Goal: Task Accomplishment & Management: Use online tool/utility

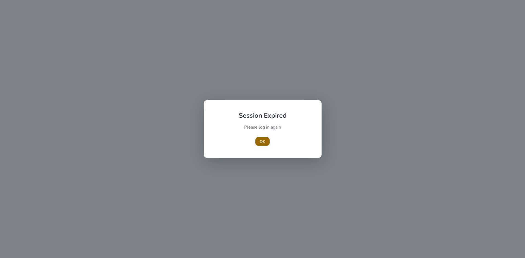
click at [260, 139] on span "OK" at bounding box center [262, 142] width 5 height 6
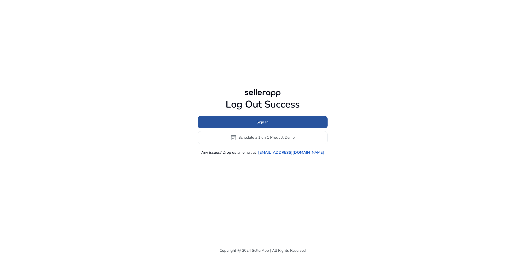
click at [263, 122] on span "Sign In" at bounding box center [262, 122] width 12 height 6
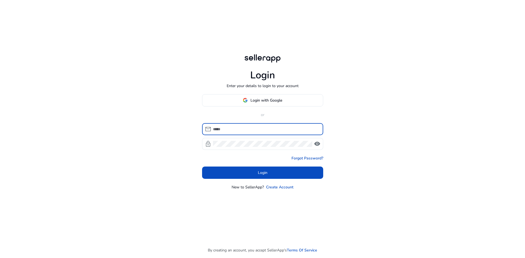
type input "**********"
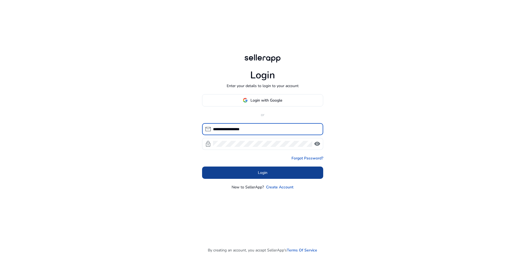
click at [264, 169] on span at bounding box center [262, 172] width 121 height 13
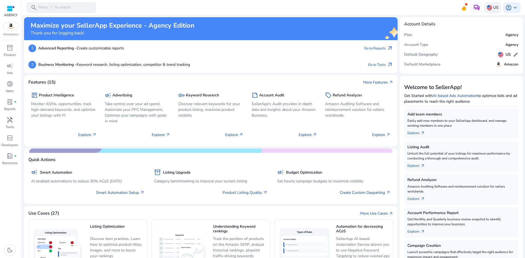
click at [493, 7] on p "US" at bounding box center [495, 8] width 5 height 10
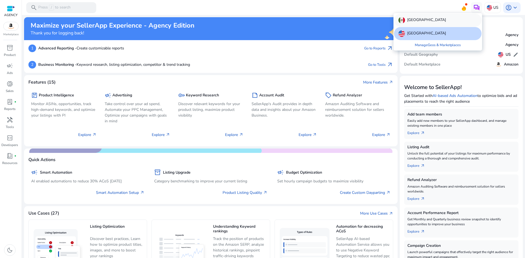
click at [454, 19] on div "[GEOGRAPHIC_DATA]" at bounding box center [437, 20] width 87 height 13
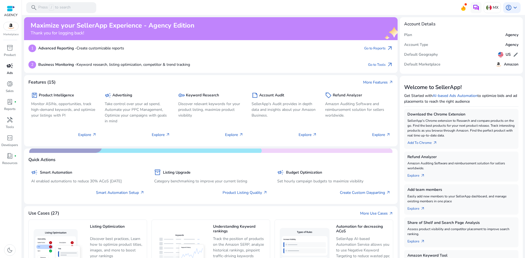
click at [10, 72] on p "Ads" at bounding box center [10, 72] width 6 height 5
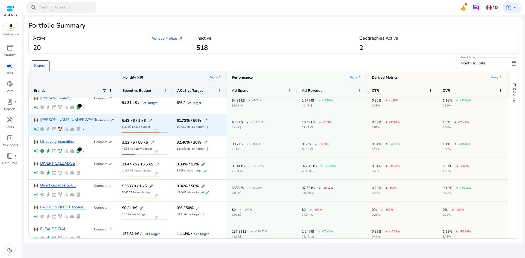
scroll to position [27, 0]
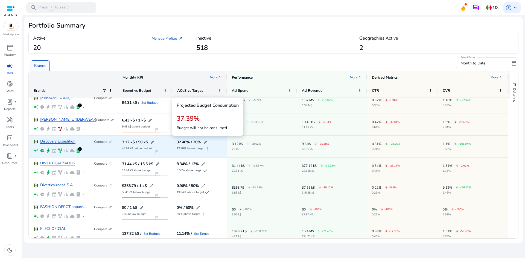
click at [169, 145] on div "3.12 k$ / 50 k$ edit 46.88 k$ below budget flag_2" at bounding box center [144, 147] width 55 height 22
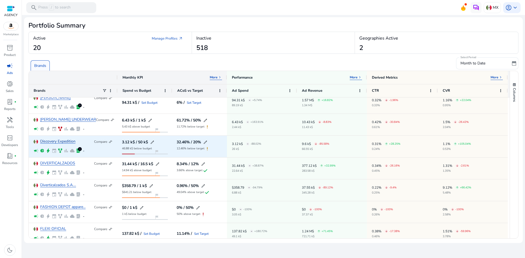
click at [75, 143] on link "Discovery Expedition" at bounding box center [57, 142] width 35 height 4
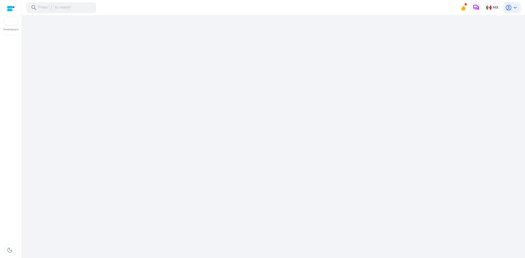
scroll to position [0, 0]
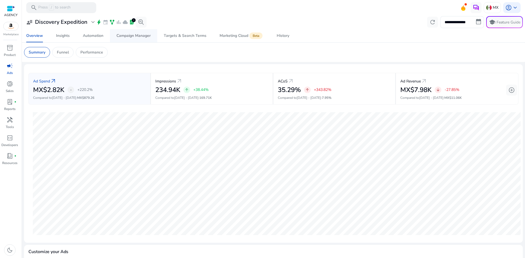
click at [141, 38] on span "Campaign Manager" at bounding box center [133, 35] width 34 height 13
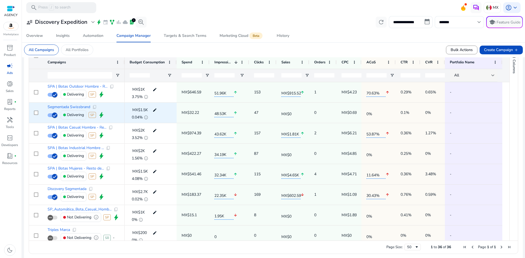
scroll to position [202, 0]
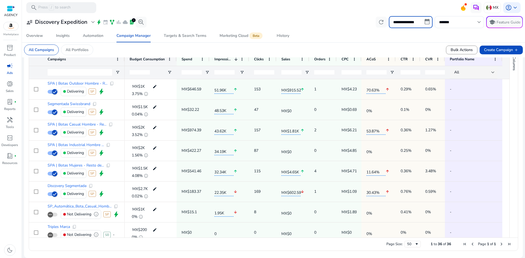
click at [423, 23] on input "**********" at bounding box center [411, 22] width 44 height 12
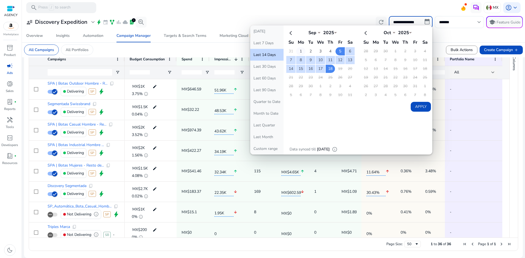
click at [301, 52] on td "1" at bounding box center [300, 51] width 9 height 8
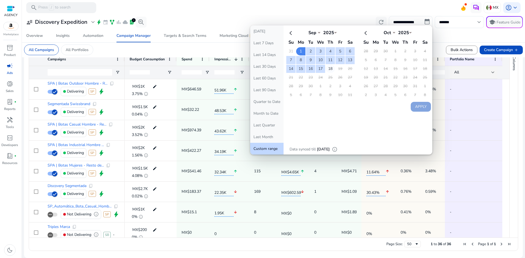
click at [327, 69] on td "18" at bounding box center [329, 69] width 9 height 8
click at [422, 107] on button "Apply" at bounding box center [420, 107] width 20 height 10
type input "**********"
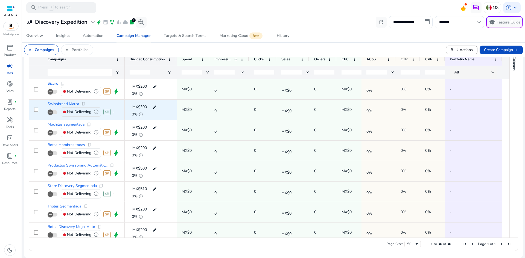
scroll to position [0, 0]
